Goal: Navigation & Orientation: Find specific page/section

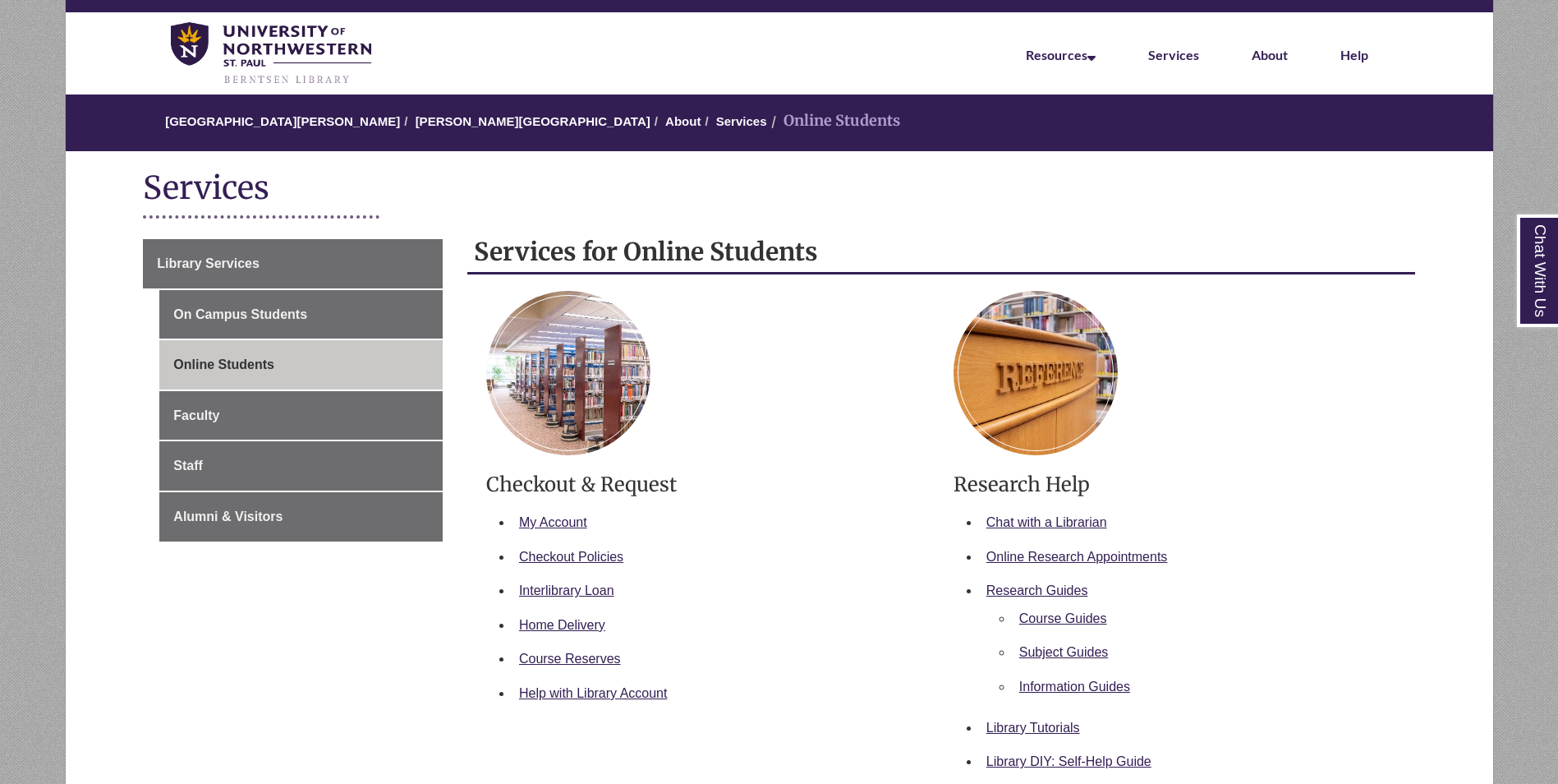
scroll to position [82, 0]
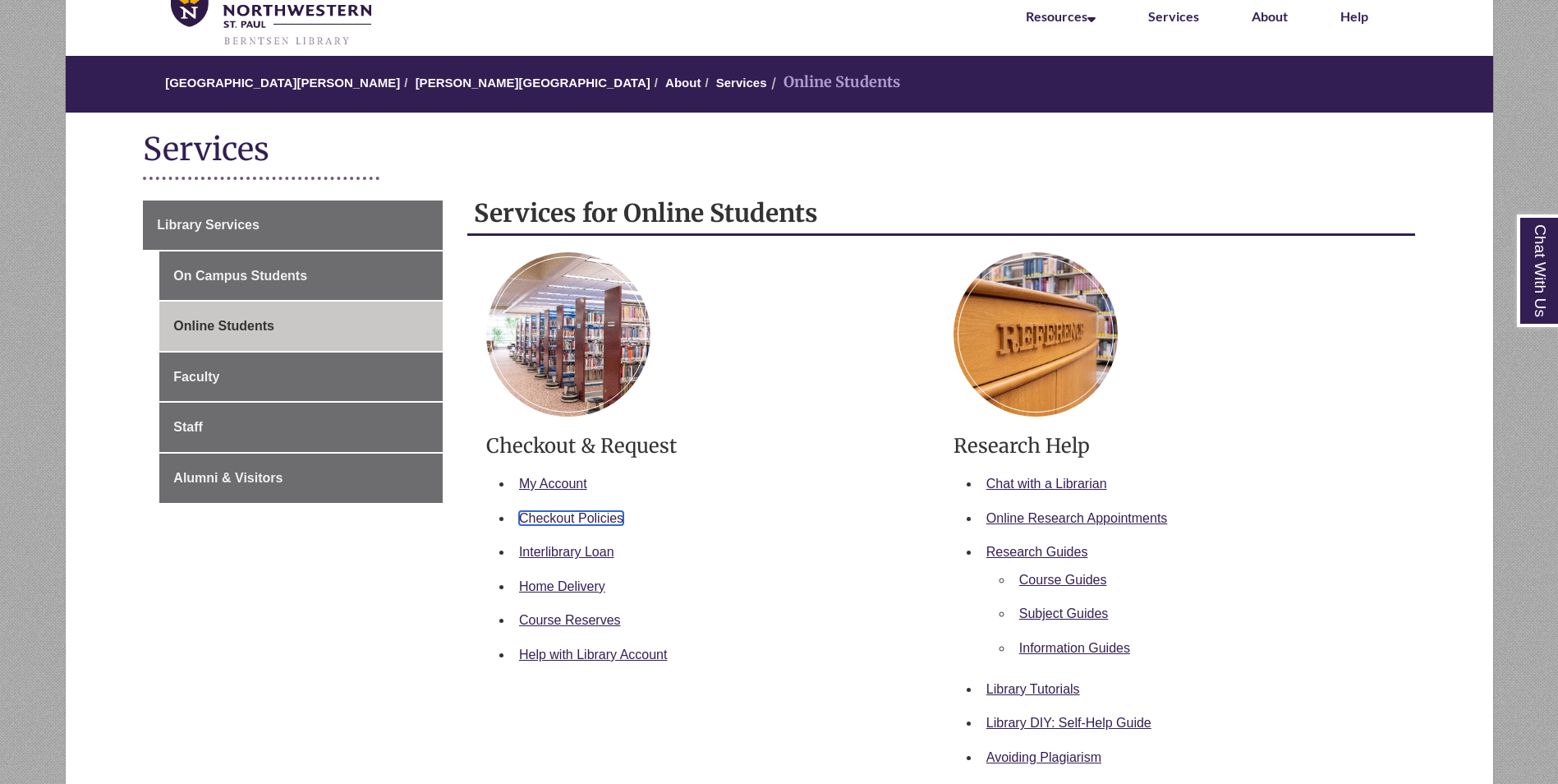
click at [558, 512] on link "Checkout Policies" at bounding box center [571, 518] width 105 height 14
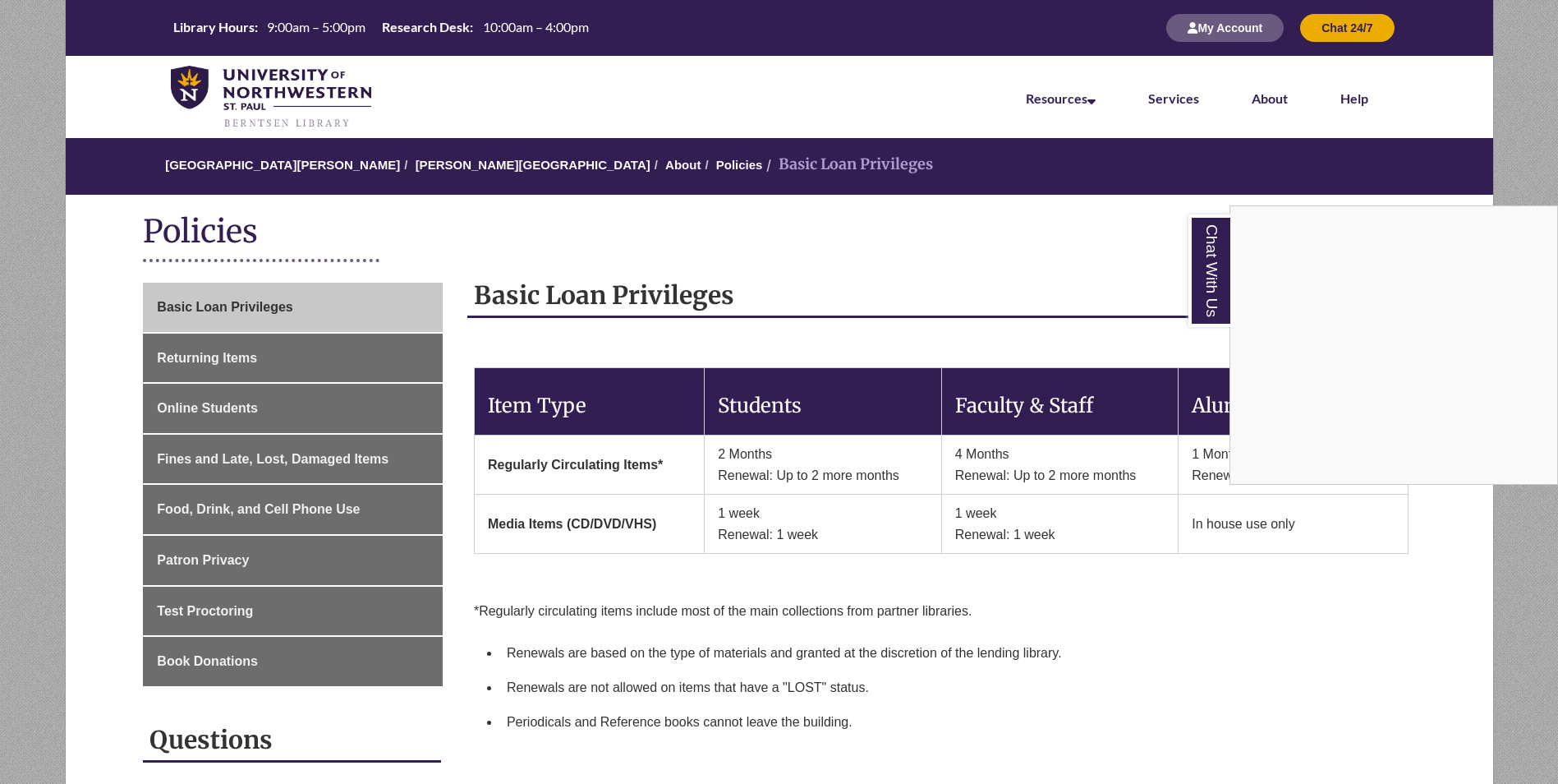
click at [231, 404] on div "Chat With Us" at bounding box center [779, 392] width 1558 height 784
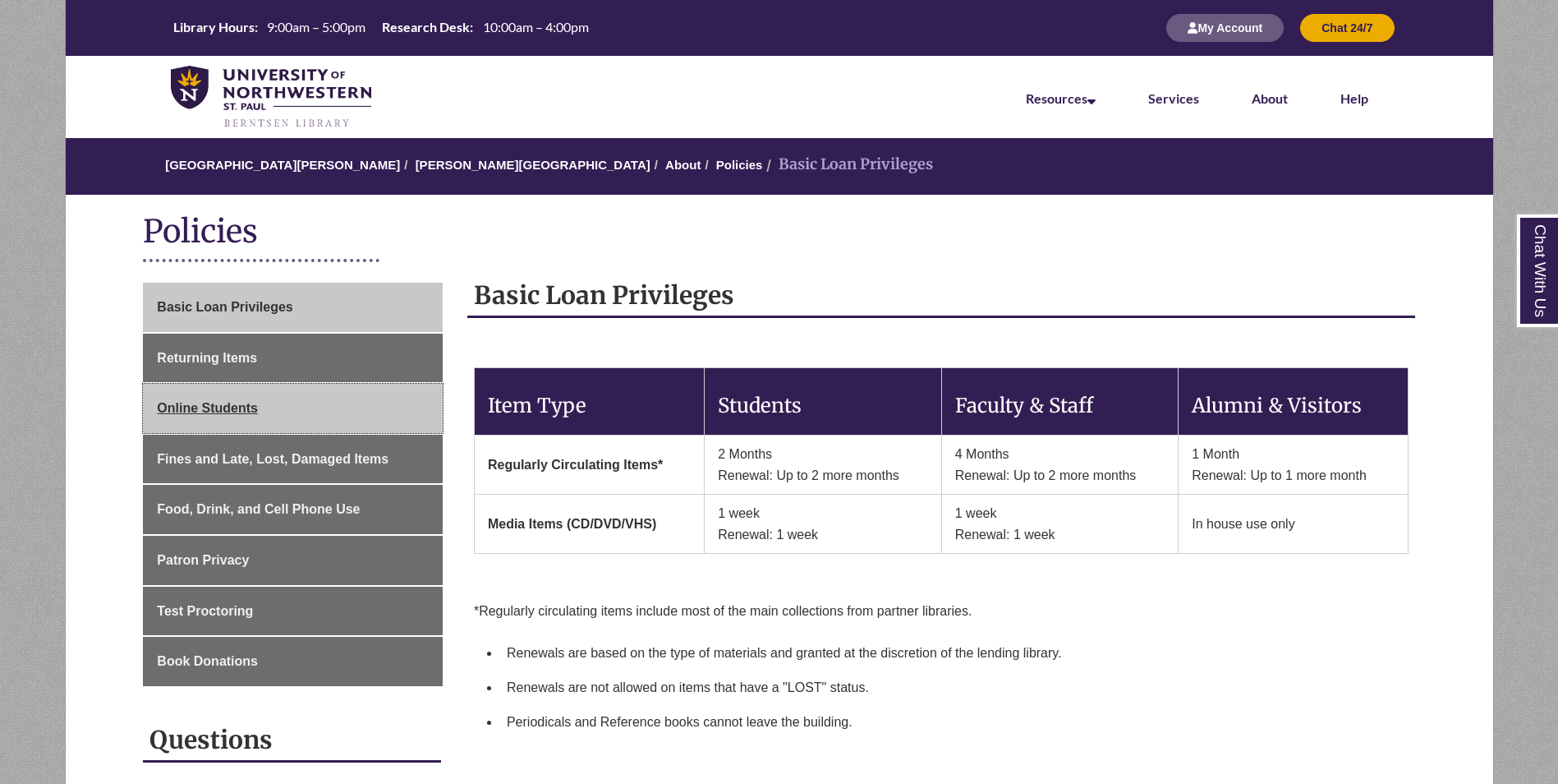
click at [230, 408] on span "Online Students" at bounding box center [207, 408] width 101 height 14
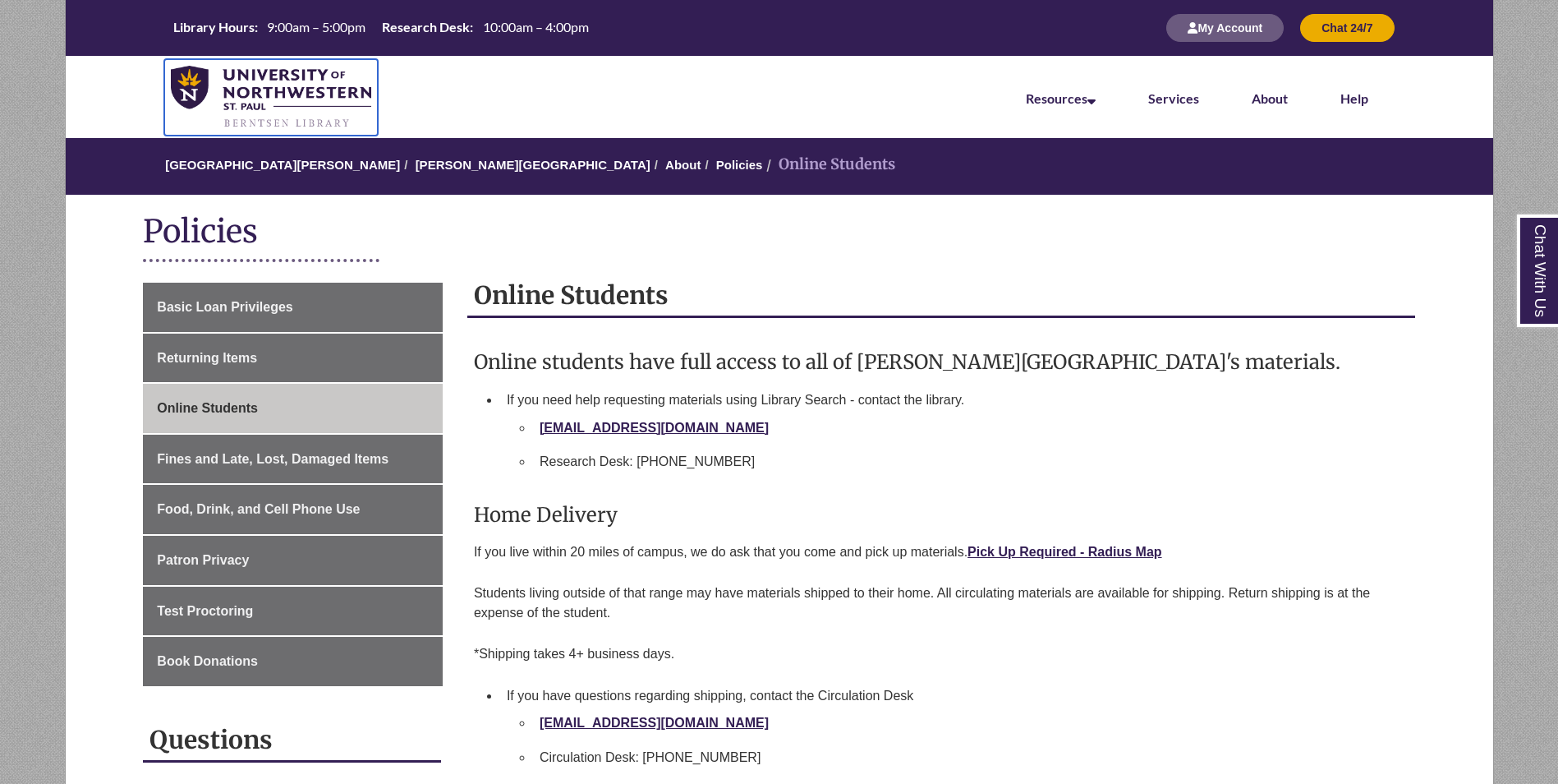
click at [281, 91] on img at bounding box center [271, 97] width 201 height 64
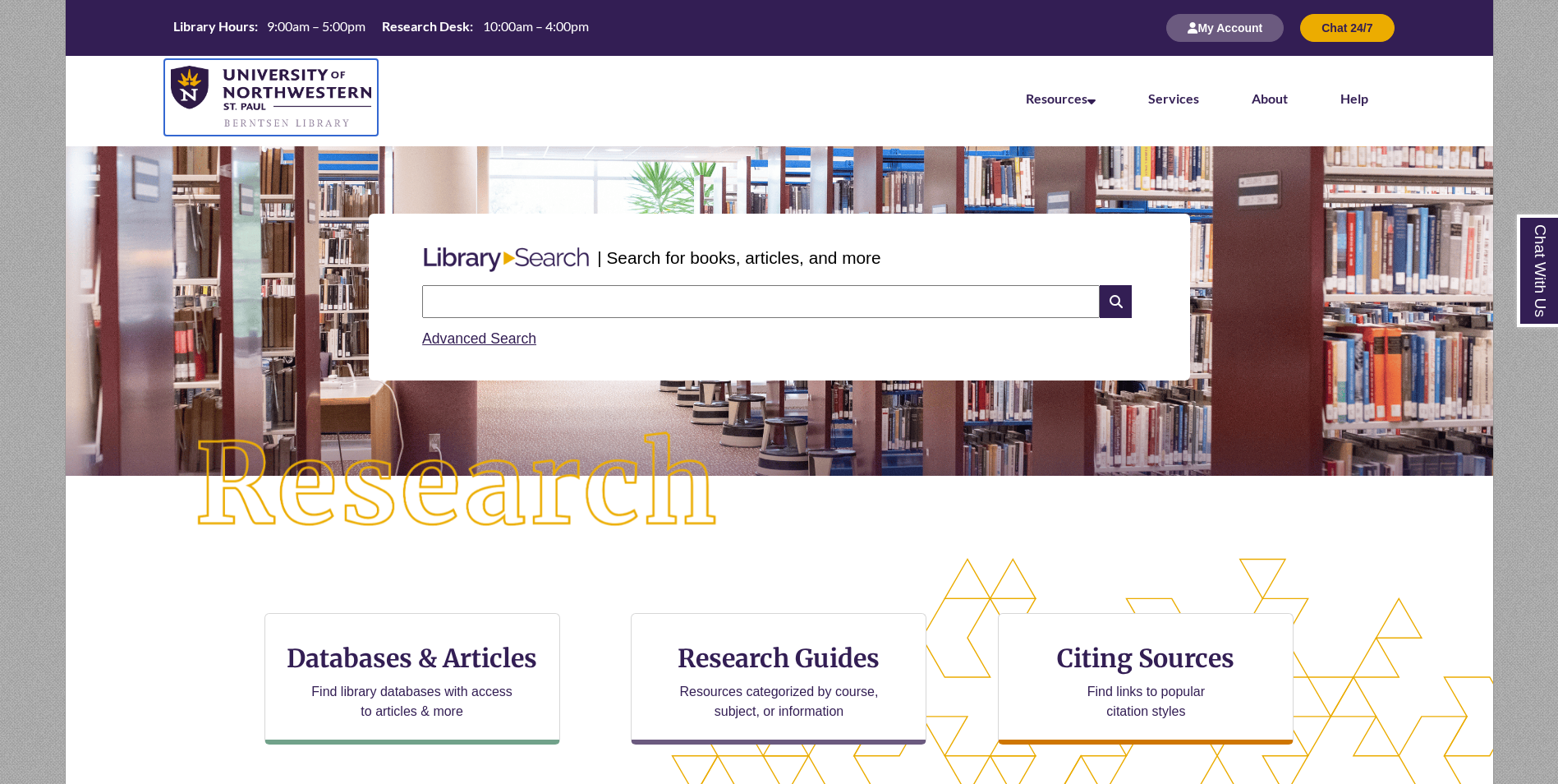
click at [176, 96] on img at bounding box center [271, 97] width 201 height 64
